Goal: Task Accomplishment & Management: Use online tool/utility

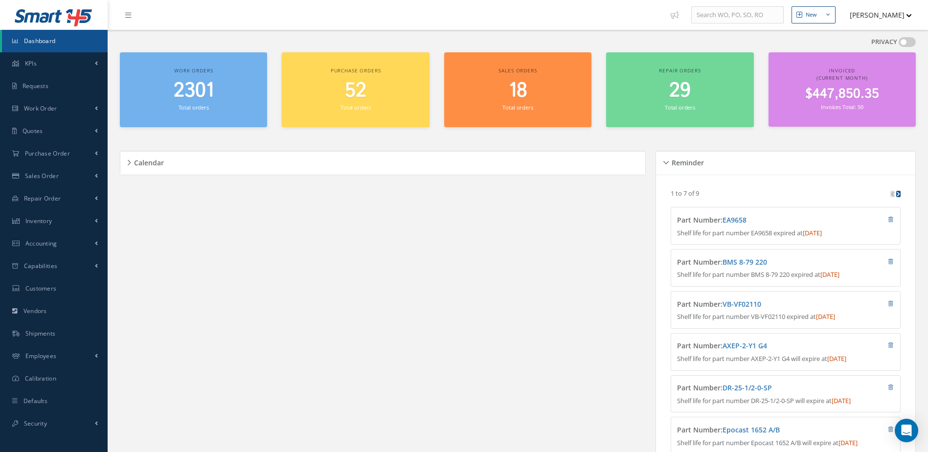
click at [201, 95] on span "2301" at bounding box center [194, 91] width 40 height 28
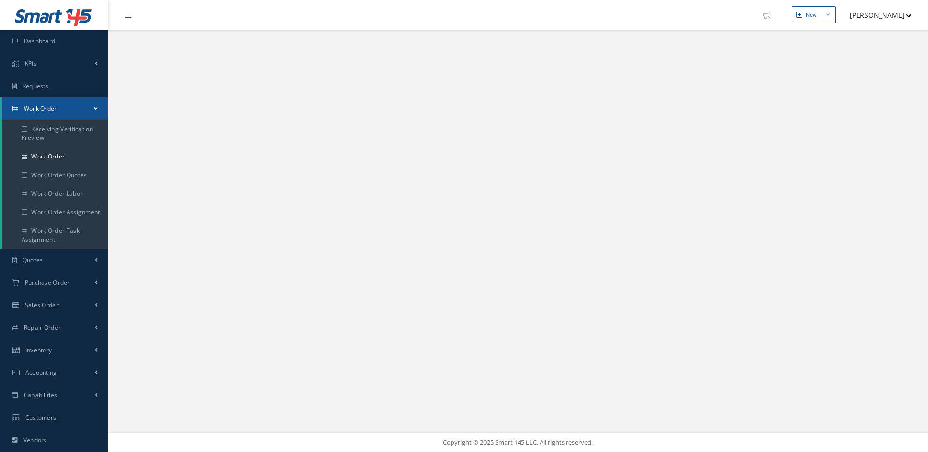
select select "25"
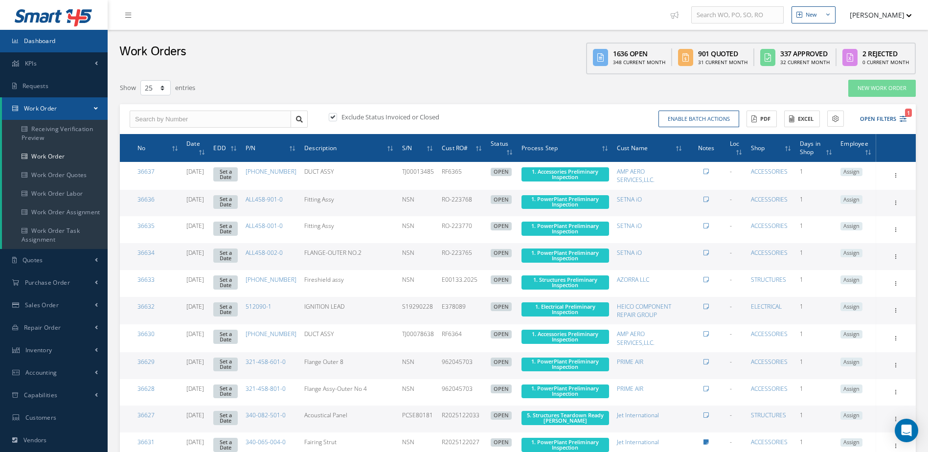
click at [67, 43] on link "Dashboard" at bounding box center [54, 41] width 108 height 23
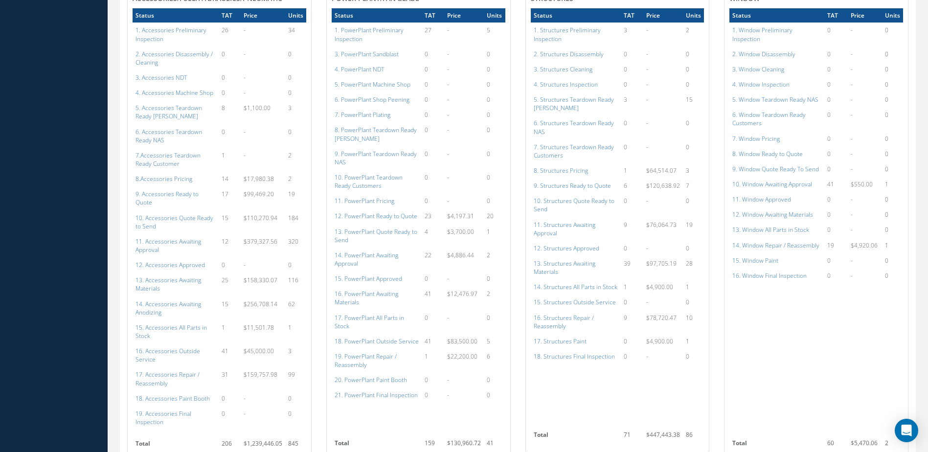
scroll to position [1125, 0]
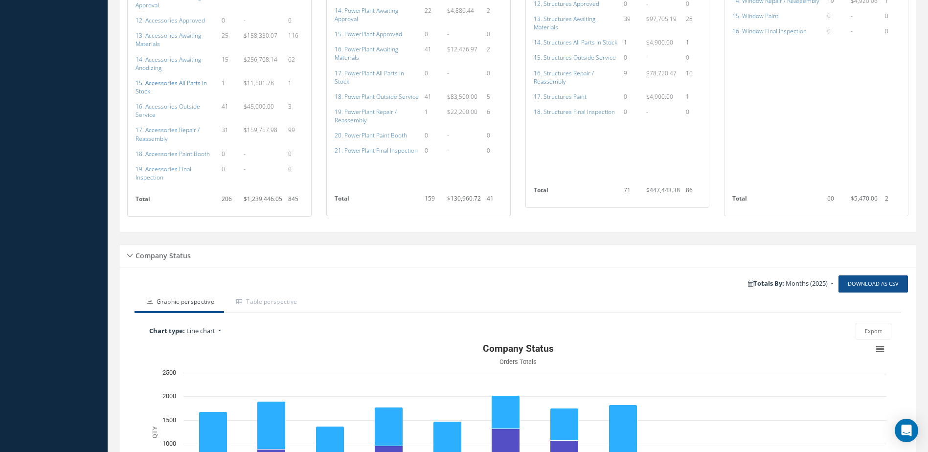
click at [185, 79] on a=115&excludeInternalCustomer=false&excludeInvoicedOrClosed=true&shop_id=14&filtersHidded"] "15. Accessories All Parts in Stock" at bounding box center [171, 87] width 71 height 17
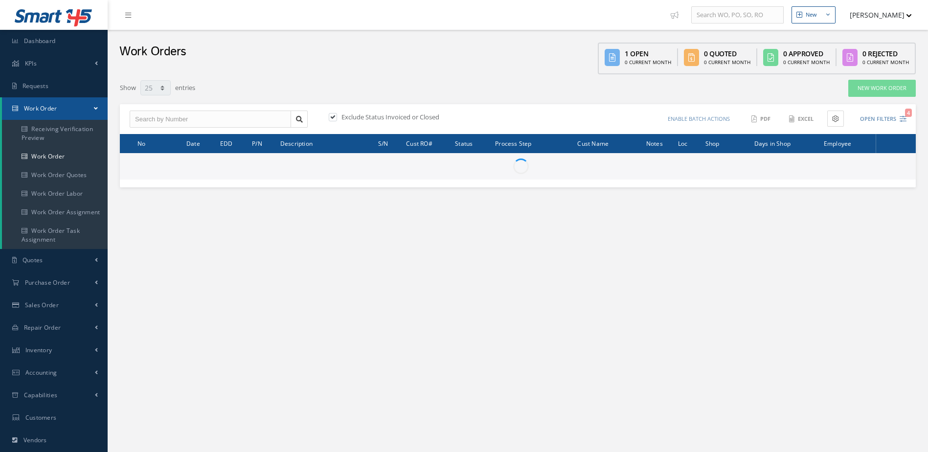
select select "25"
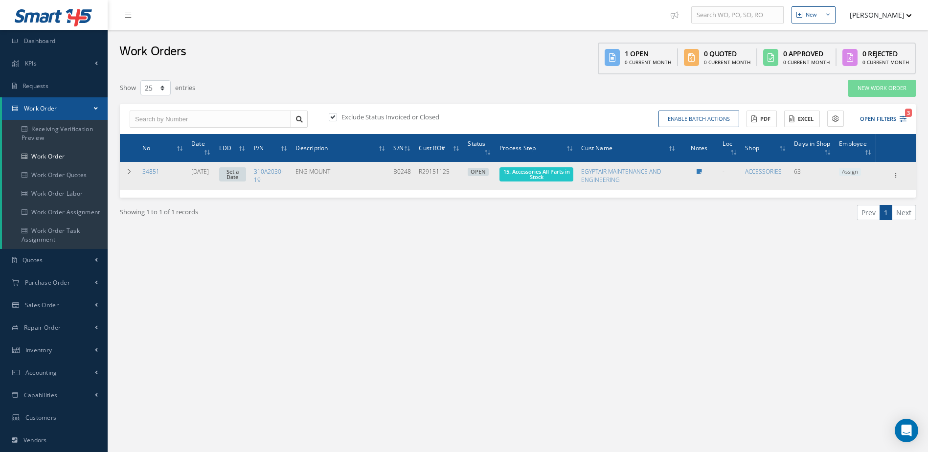
click at [557, 178] on span "15. Accessories All Parts in Stock" at bounding box center [537, 174] width 74 height 14
click at [554, 177] on span "15. Accessories All Parts in Stock" at bounding box center [537, 174] width 67 height 13
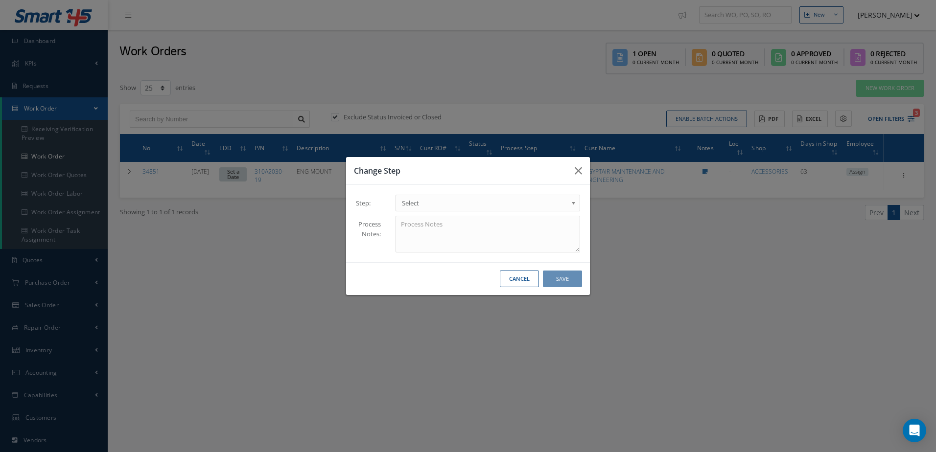
click at [452, 205] on span "Select" at bounding box center [484, 203] width 165 height 12
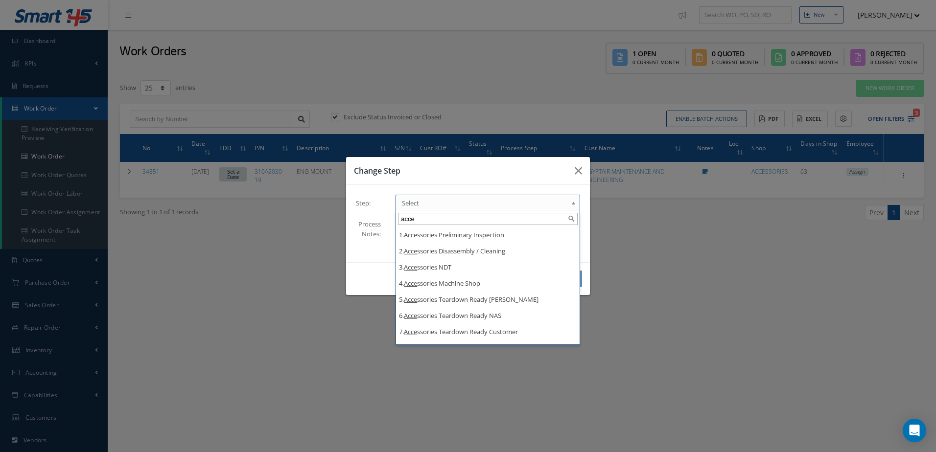
type input "acce"
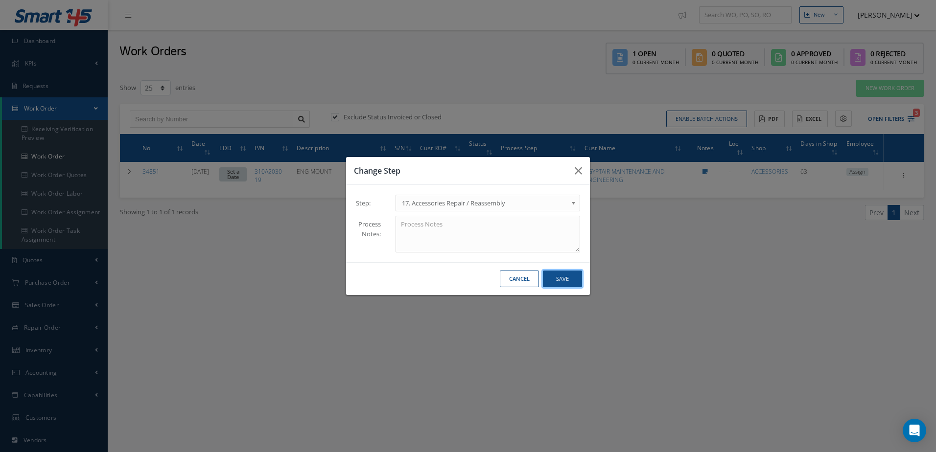
click at [567, 280] on button "Save" at bounding box center [562, 279] width 39 height 17
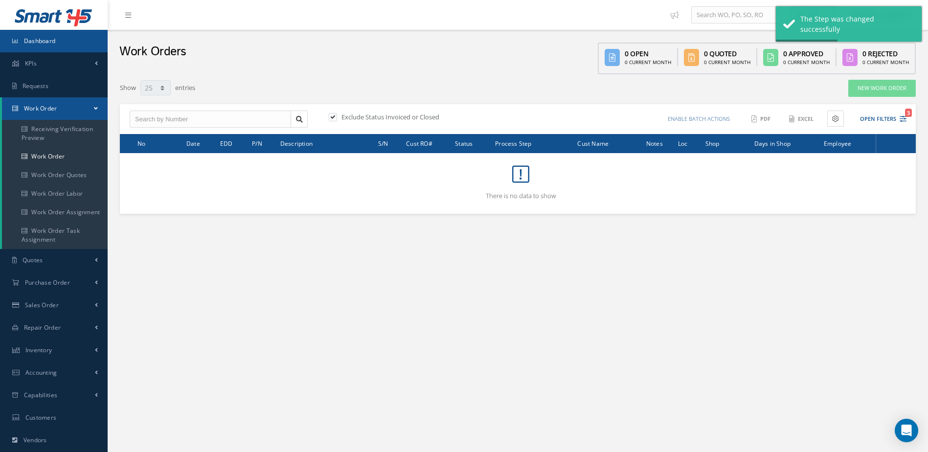
click at [60, 40] on link "Dashboard" at bounding box center [54, 41] width 108 height 23
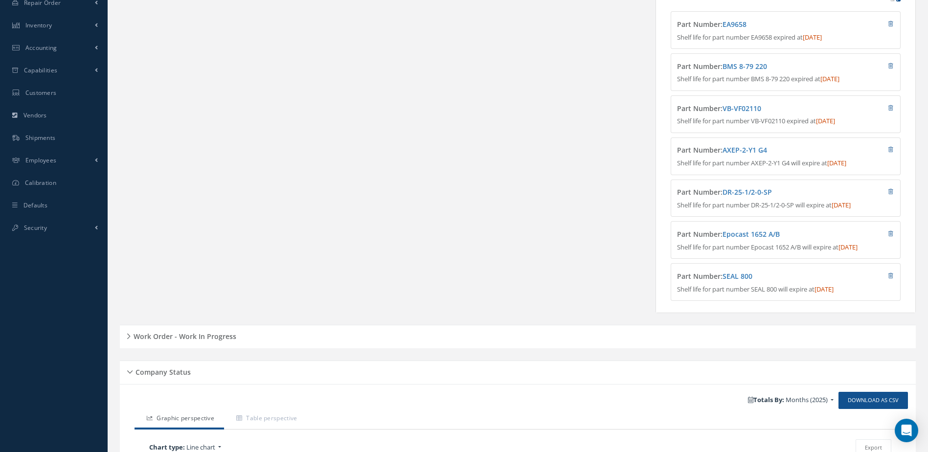
scroll to position [343, 0]
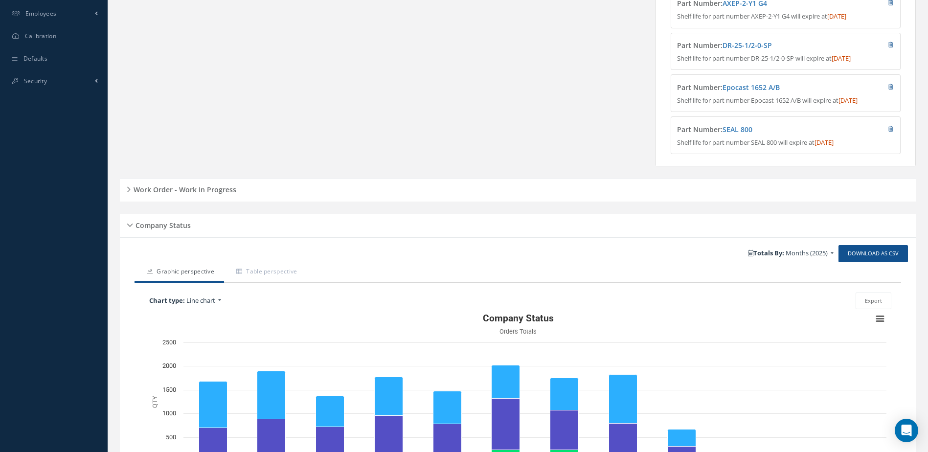
click at [193, 194] on h5 "Work Order - Work In Progress" at bounding box center [184, 189] width 106 height 12
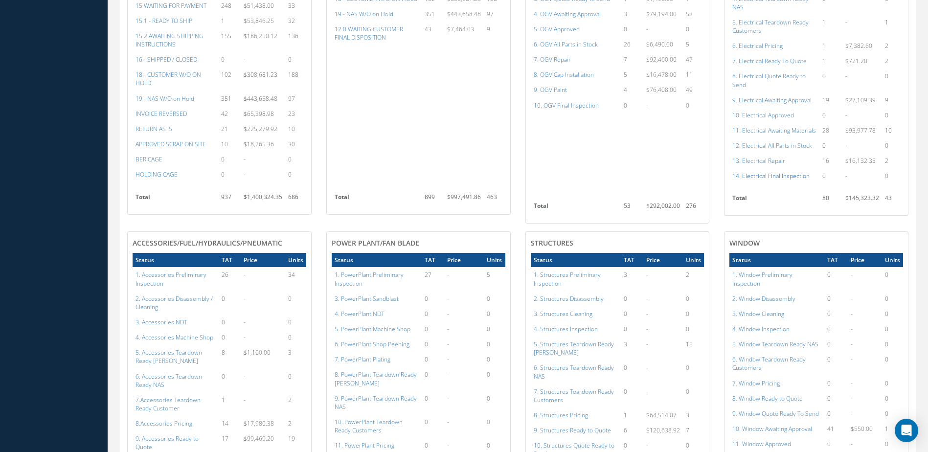
scroll to position [832, 0]
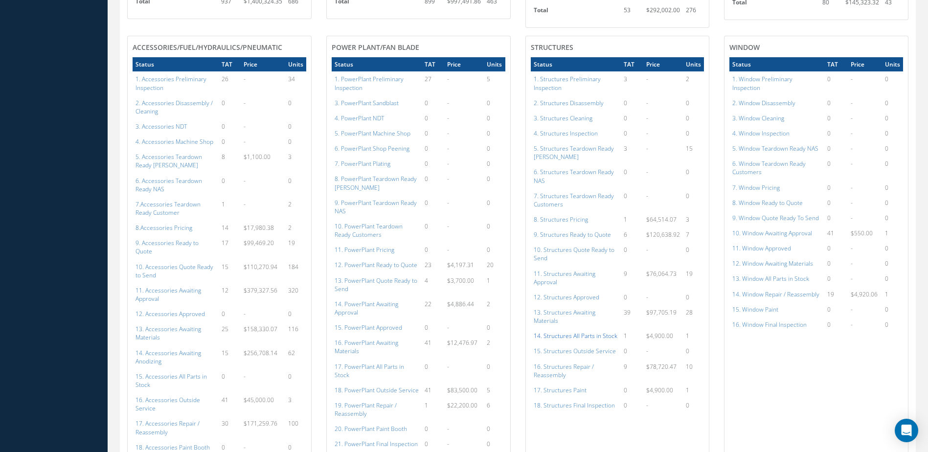
click at [585, 337] on a=154&excludeInternalCustomer=false&excludeInvoicedOrClosed=true&shop_id=3&filtersHidded"] "14. Structures All Parts in Stock" at bounding box center [576, 336] width 84 height 8
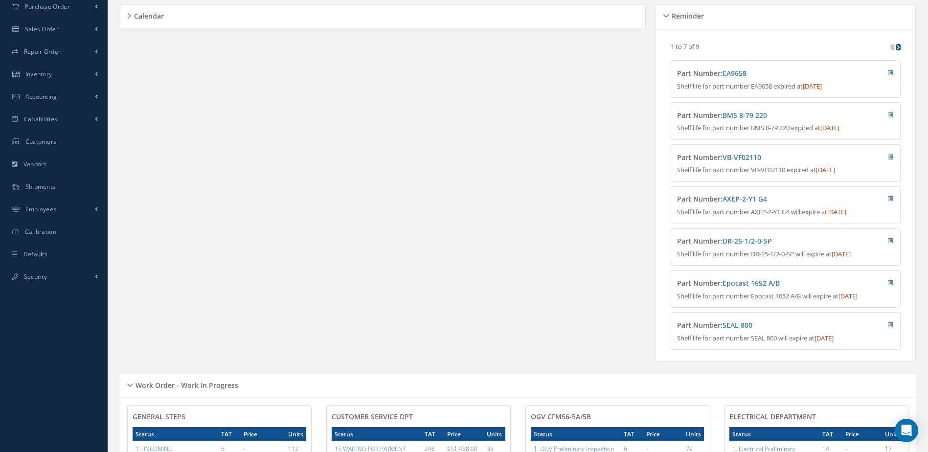
scroll to position [0, 0]
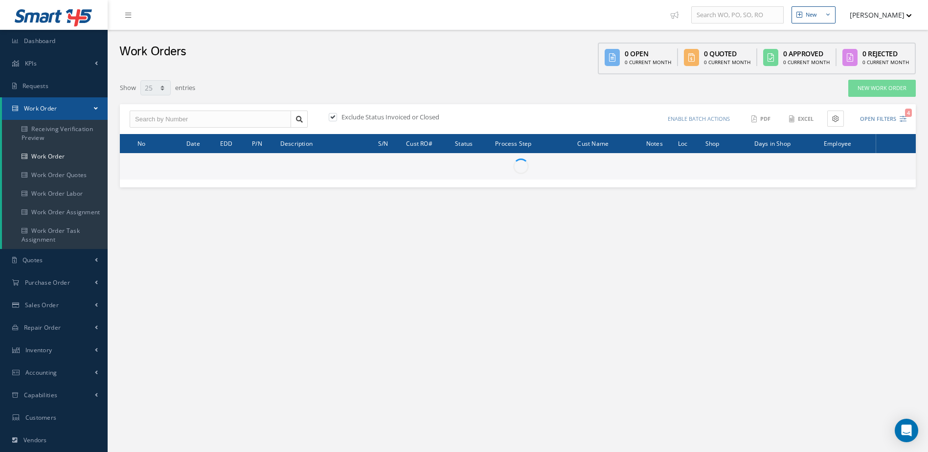
select select "25"
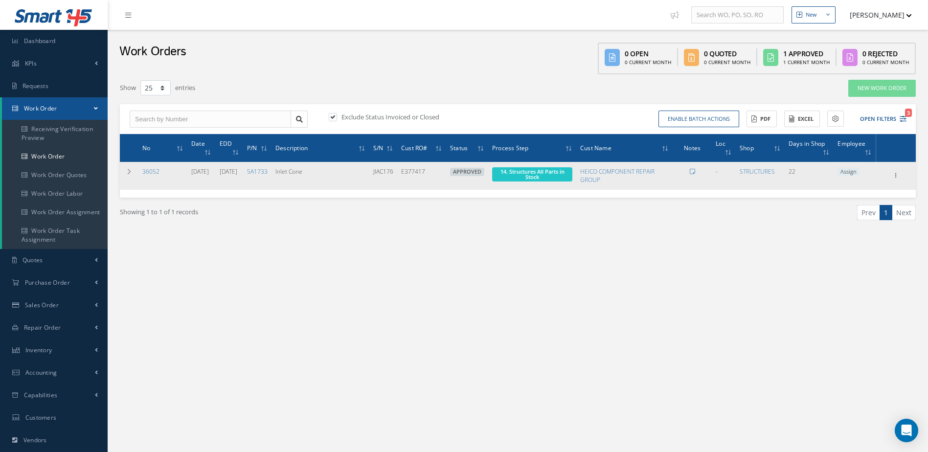
click at [565, 178] on span "Elapsed Time: 23h 38m Attached At: 09/15/2025 Attached By: Annia Camino 14. Str…" at bounding box center [532, 174] width 80 height 14
click at [558, 177] on span "Elapsed Time: 23h 38m Attached At: 09/15/2025 Attached By: Annia Camino 14. Str…" at bounding box center [532, 174] width 80 height 14
click at [546, 175] on span "14. Structures All Parts in Stock" at bounding box center [533, 174] width 64 height 13
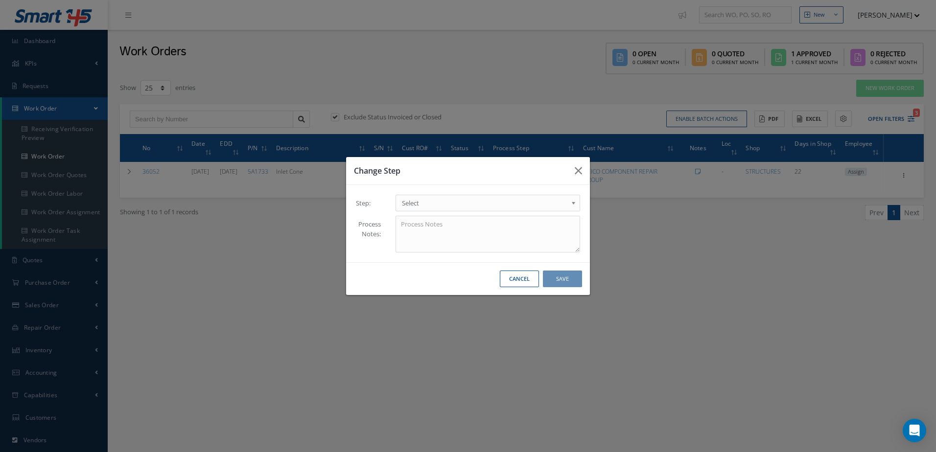
click at [505, 204] on span "Select" at bounding box center [484, 203] width 165 height 12
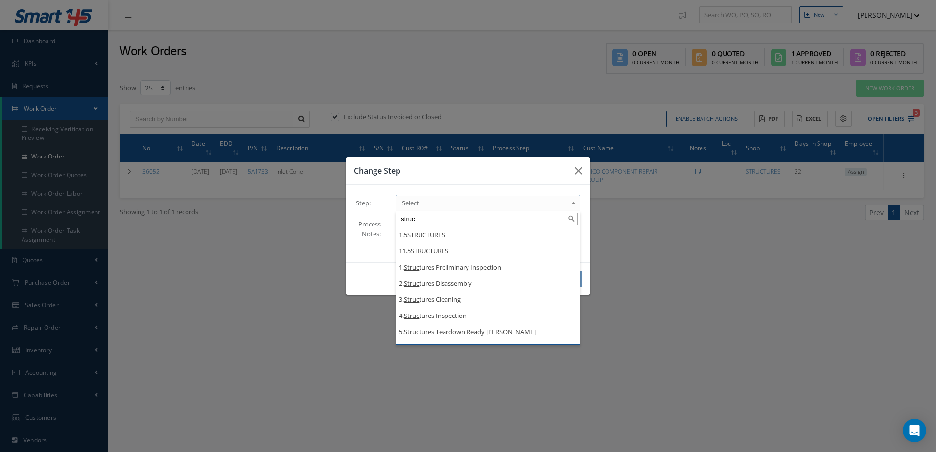
type input "struc"
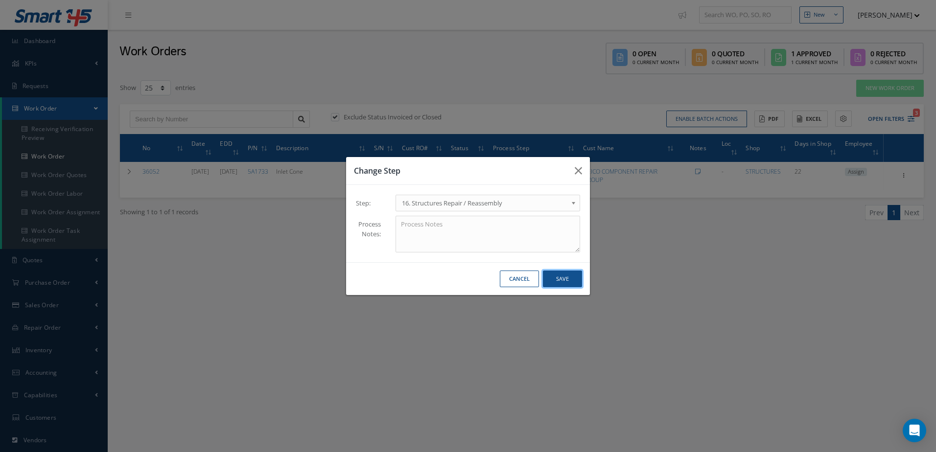
click at [566, 275] on button "Save" at bounding box center [562, 279] width 39 height 17
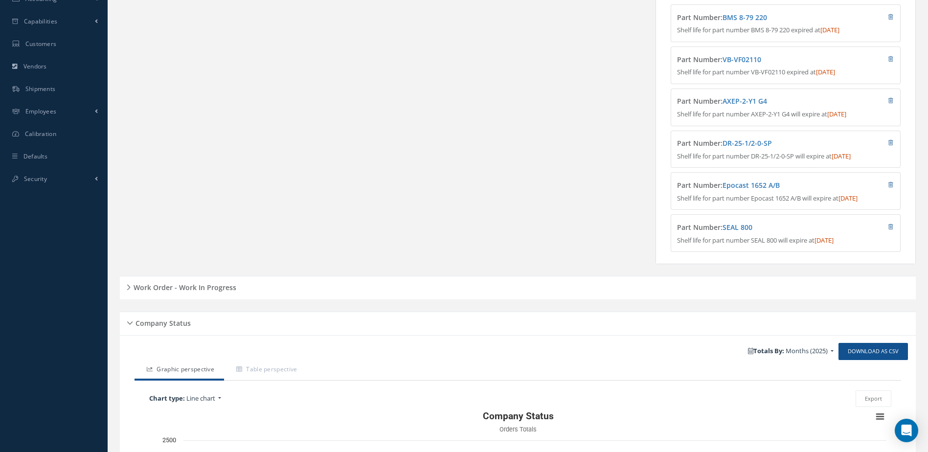
scroll to position [452, 0]
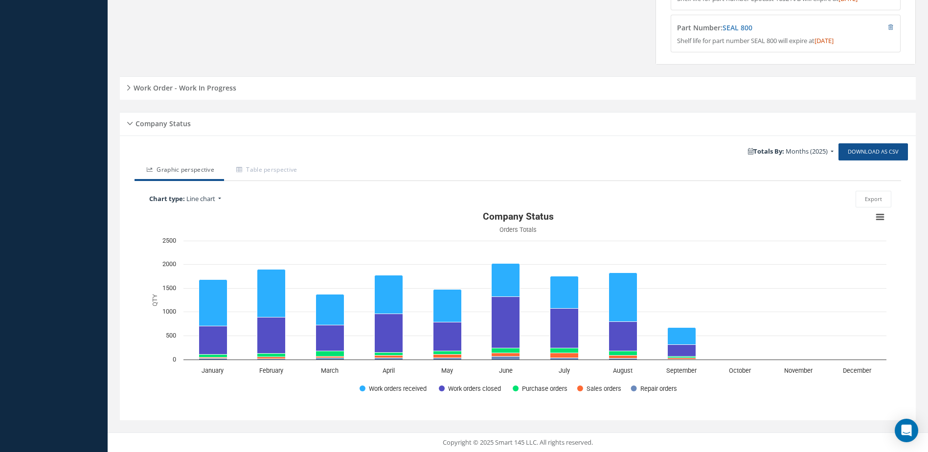
click at [178, 85] on h5 "Work Order - Work In Progress" at bounding box center [184, 87] width 106 height 12
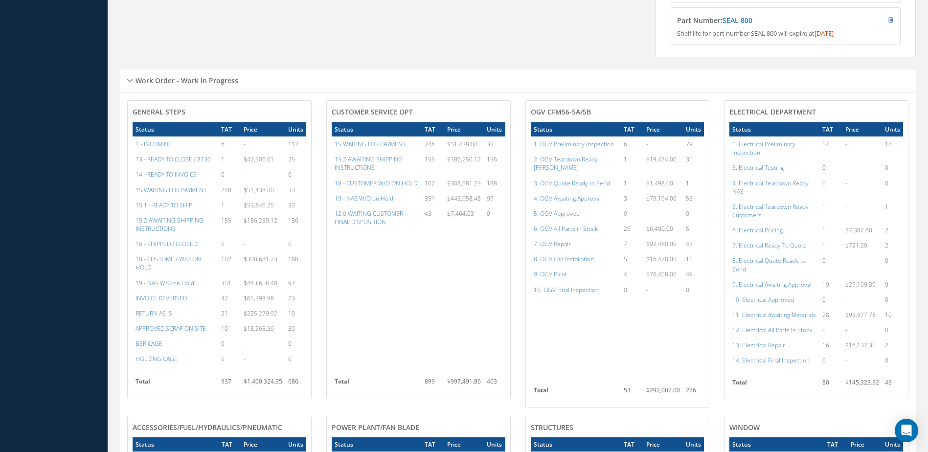
scroll to position [647, 0]
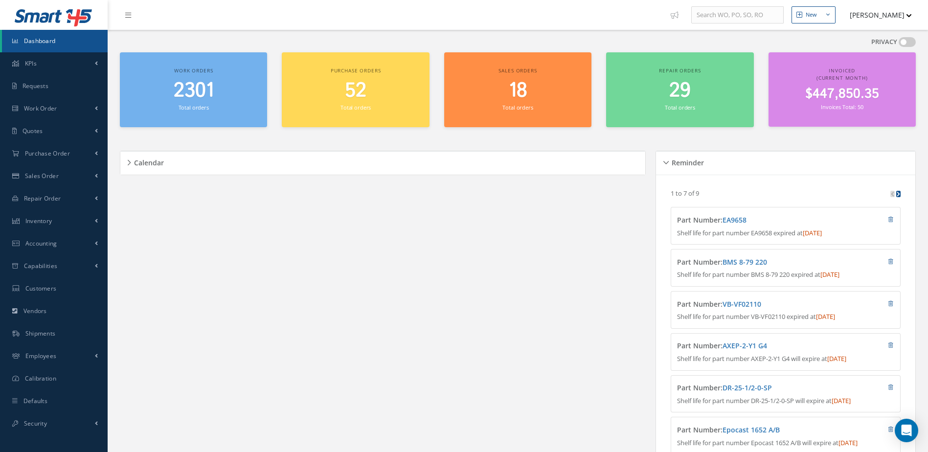
click at [52, 35] on link "Dashboard" at bounding box center [55, 41] width 106 height 23
click at [191, 94] on span "2302" at bounding box center [193, 91] width 43 height 28
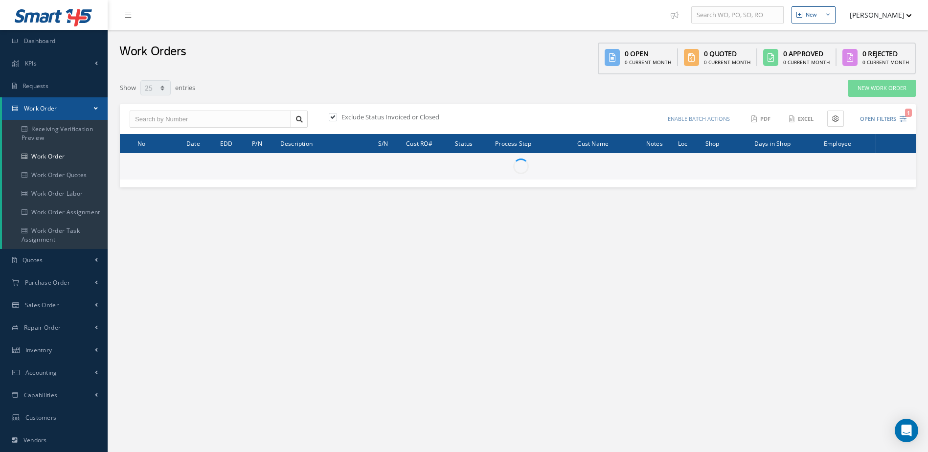
select select "25"
